Goal: Information Seeking & Learning: Learn about a topic

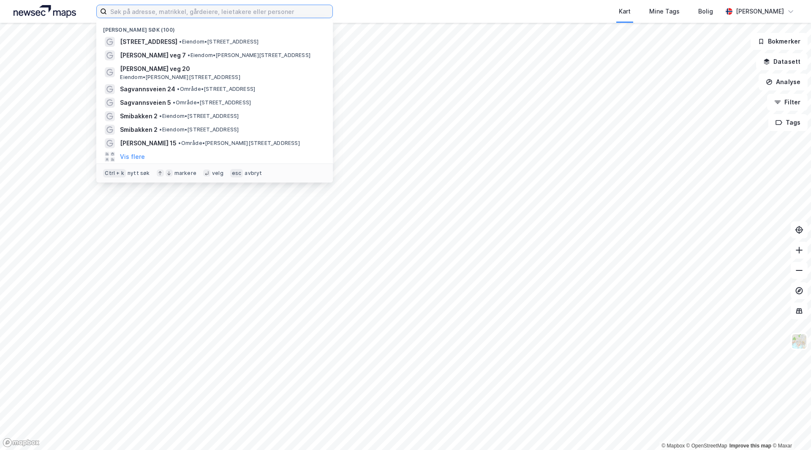
click at [170, 14] on input at bounding box center [220, 11] width 226 height 13
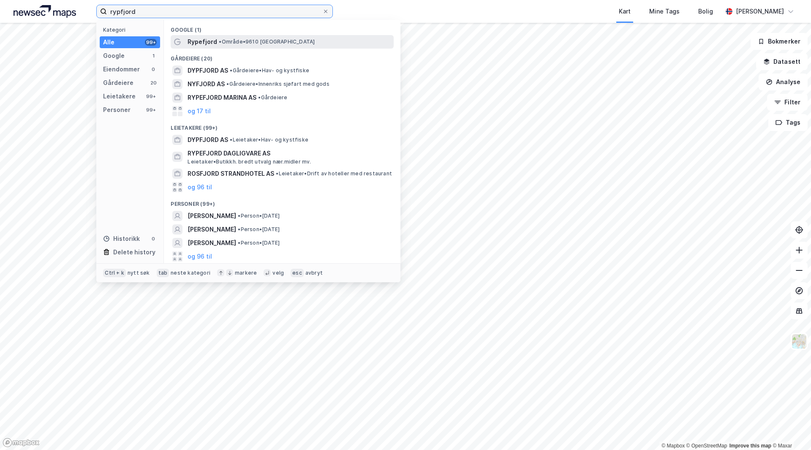
type input "rypfjord"
click at [224, 47] on div "Rypefjord • Område • 9610 [GEOGRAPHIC_DATA]" at bounding box center [282, 42] width 223 height 14
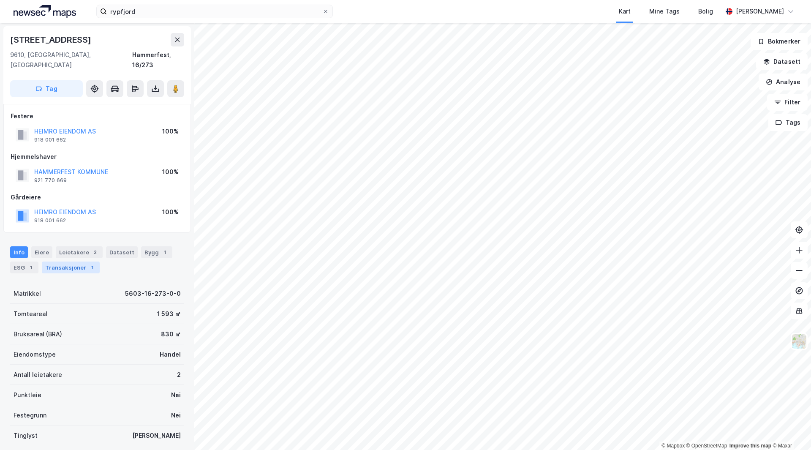
click at [76, 262] on div "Transaksjoner 1" at bounding box center [71, 268] width 58 height 12
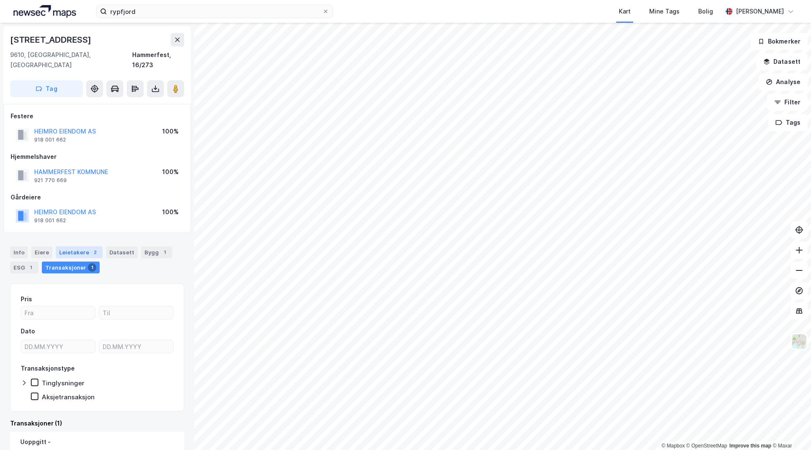
click at [91, 248] on div "2" at bounding box center [95, 252] width 8 height 8
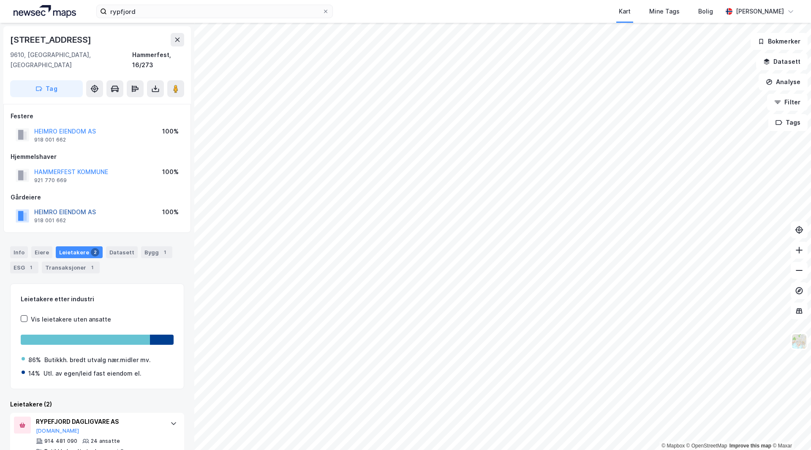
click at [0, 0] on button "HEIMRO EIENDOM AS" at bounding box center [0, 0] width 0 height 0
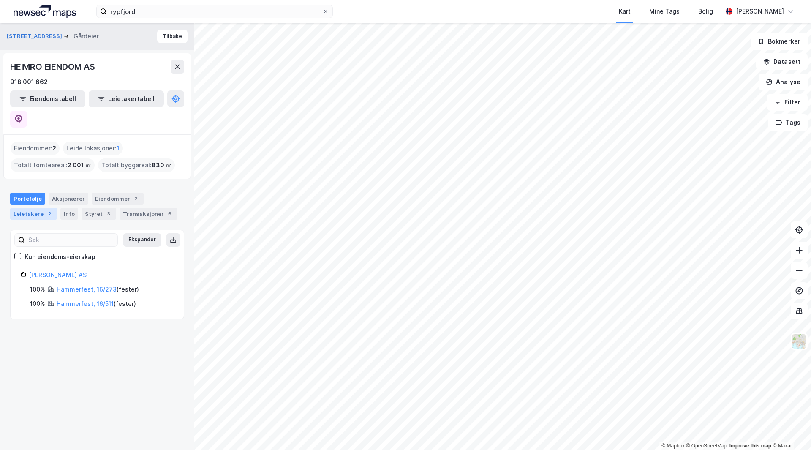
click at [46, 210] on div "2" at bounding box center [49, 214] width 8 height 8
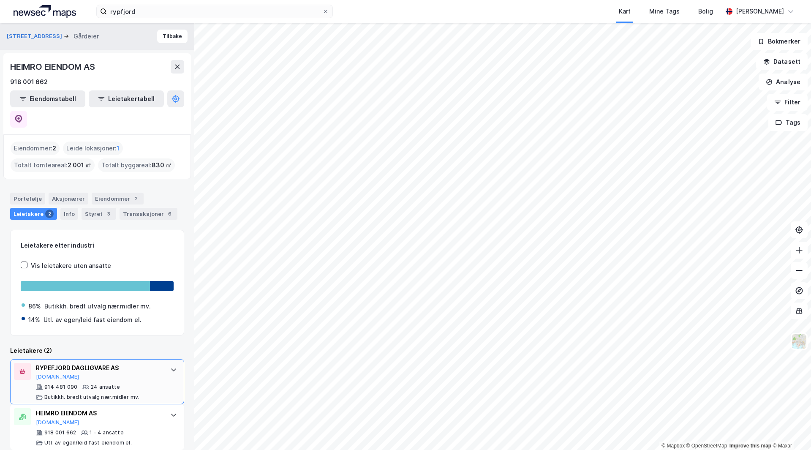
click at [158, 361] on div "RYPEFJORD DAGLIGVARE AS [DOMAIN_NAME] 914 481 090 24 ansatte Butikkh. bredt utv…" at bounding box center [97, 382] width 174 height 46
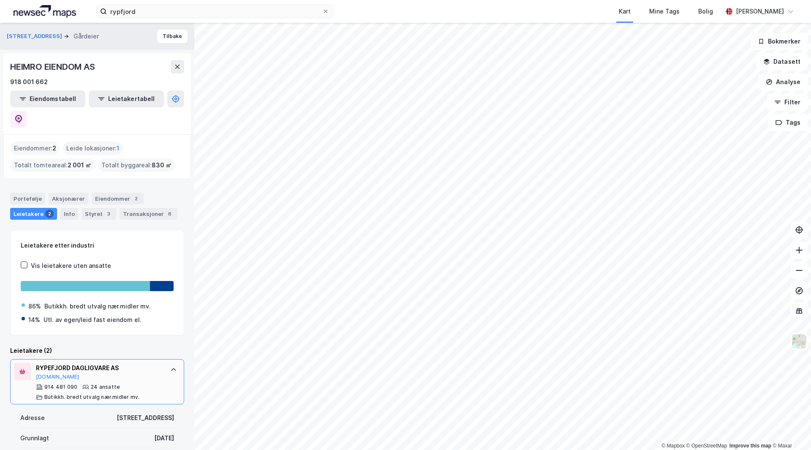
click at [167, 363] on div at bounding box center [174, 370] width 14 height 14
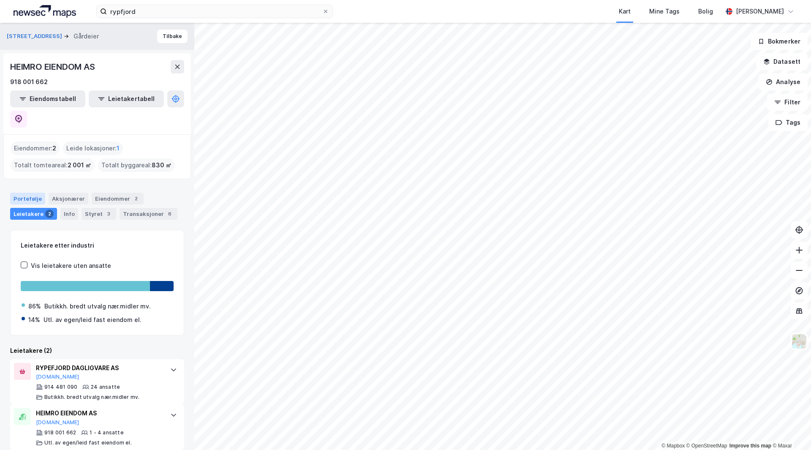
click at [26, 193] on div "Portefølje" at bounding box center [27, 199] width 35 height 12
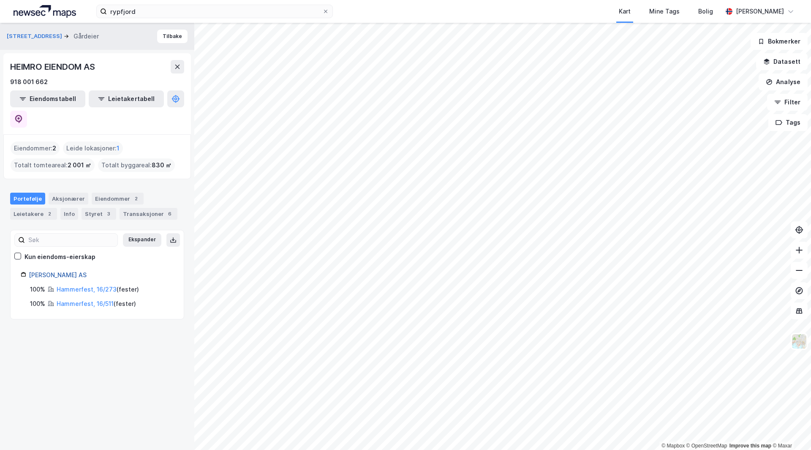
click at [70, 271] on link "[PERSON_NAME] AS" at bounding box center [58, 274] width 58 height 7
drag, startPoint x: 70, startPoint y: 253, endPoint x: 40, endPoint y: 257, distance: 30.2
click at [40, 271] on link "[PERSON_NAME] AS" at bounding box center [58, 274] width 58 height 7
drag, startPoint x: 45, startPoint y: 254, endPoint x: 53, endPoint y: 251, distance: 8.6
click at [46, 271] on link "[PERSON_NAME] AS" at bounding box center [58, 274] width 58 height 7
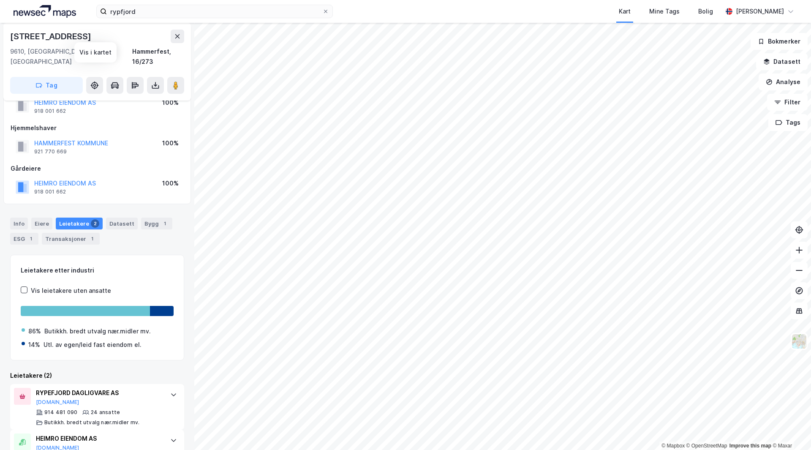
scroll to position [54, 0]
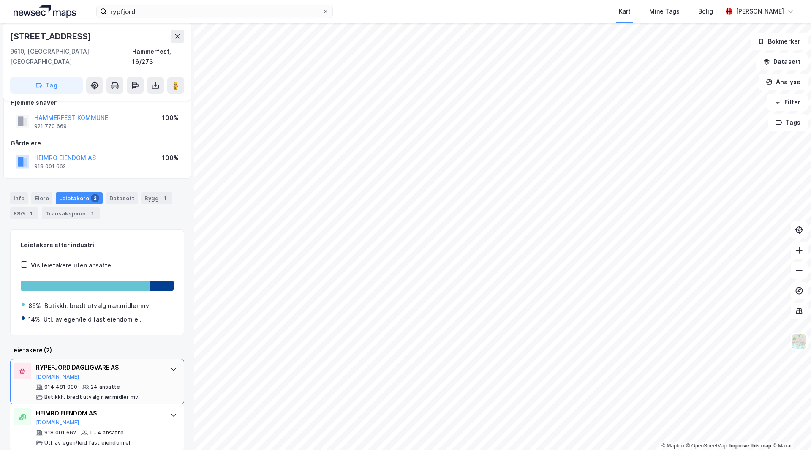
click at [167, 363] on div at bounding box center [174, 370] width 14 height 14
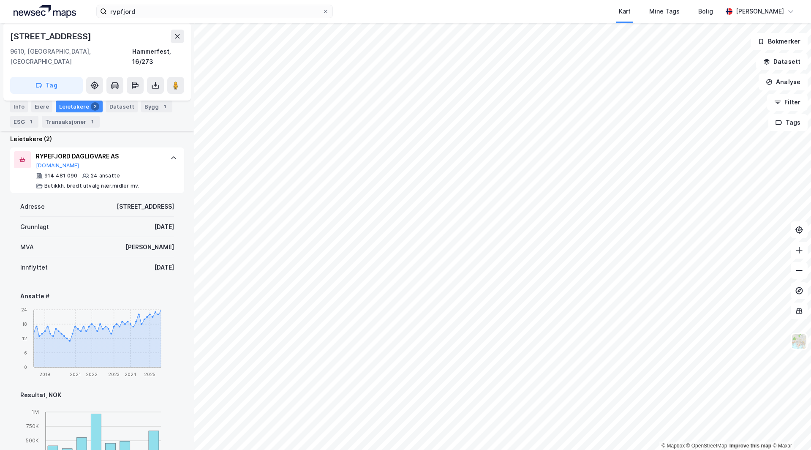
scroll to position [96, 0]
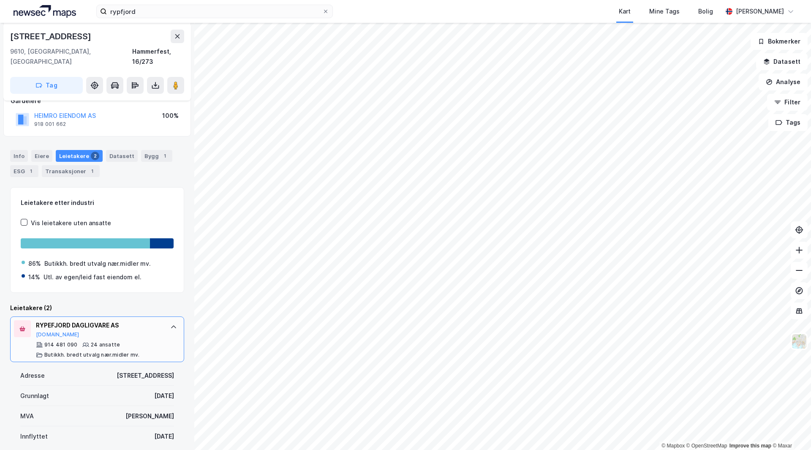
click at [134, 324] on div "RYPEFJORD DAGLIGVARE AS [DOMAIN_NAME]" at bounding box center [99, 329] width 126 height 18
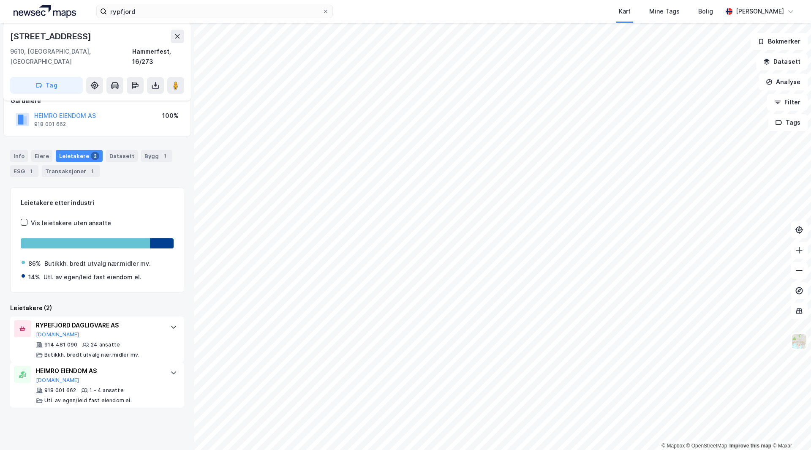
scroll to position [54, 0]
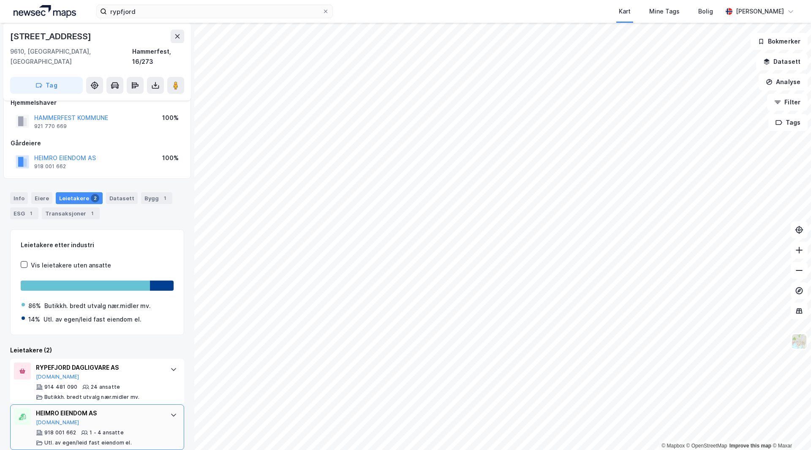
click at [131, 408] on div "HEIMRO EIENDOM AS" at bounding box center [99, 413] width 126 height 10
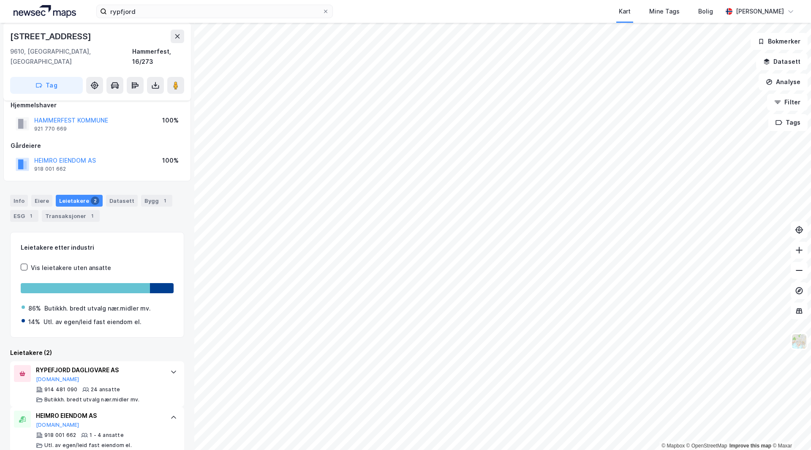
scroll to position [0, 0]
